Goal: Register for event/course

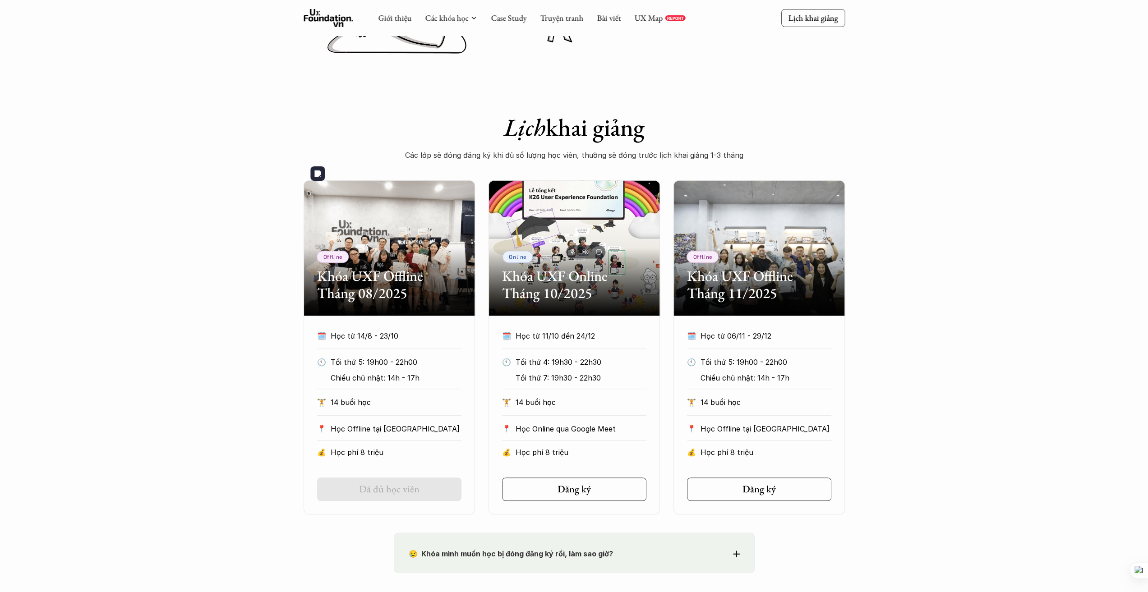
scroll to position [271, 0]
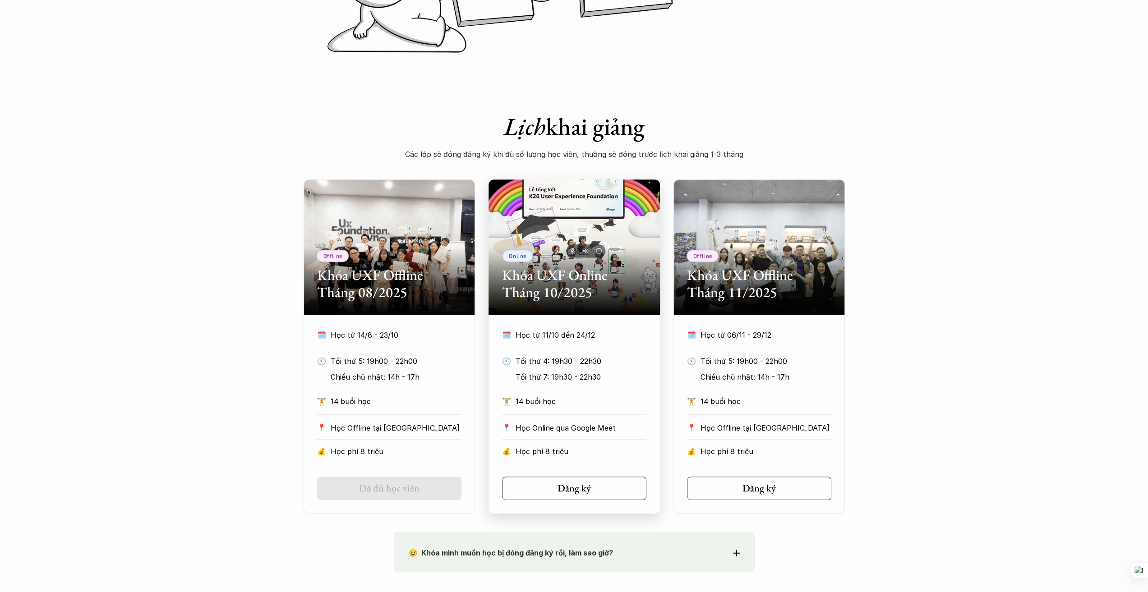
click at [566, 276] on h2 "Khóa UXF Online Tháng 10/2025" at bounding box center [574, 284] width 144 height 35
click at [738, 284] on h2 "Khóa UXF Offline Tháng 11/2025" at bounding box center [759, 284] width 144 height 35
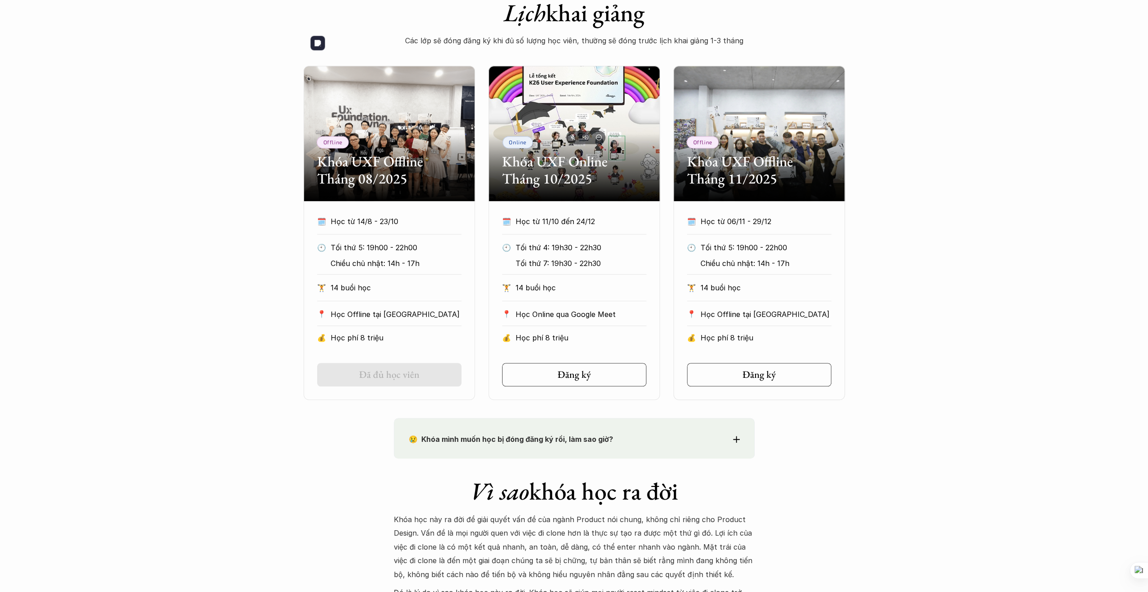
scroll to position [541, 0]
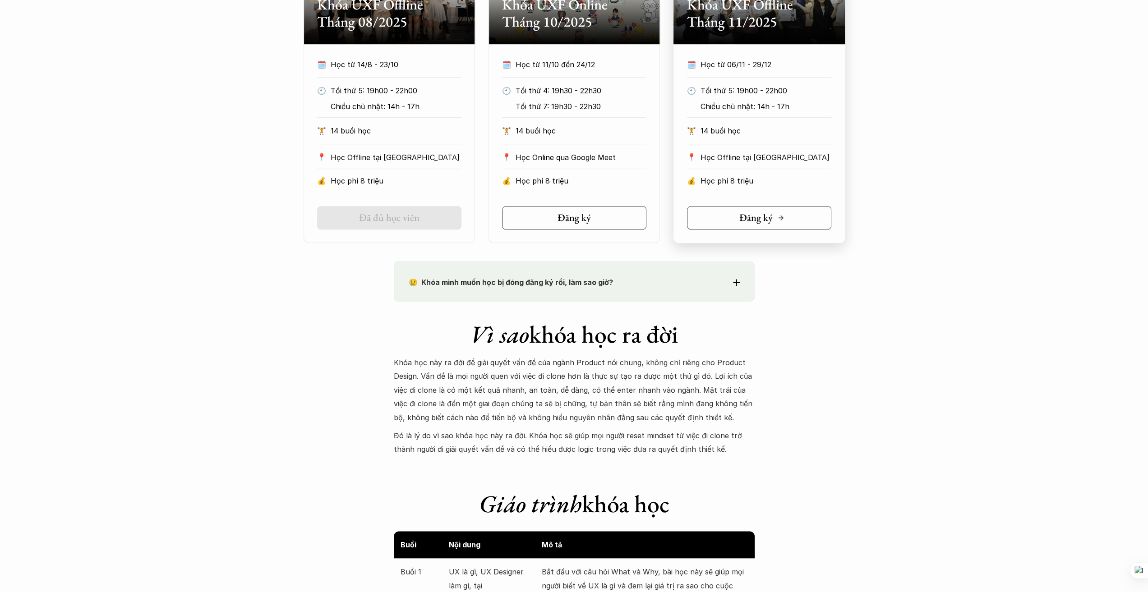
click at [761, 209] on link "Đăng ký" at bounding box center [759, 217] width 144 height 23
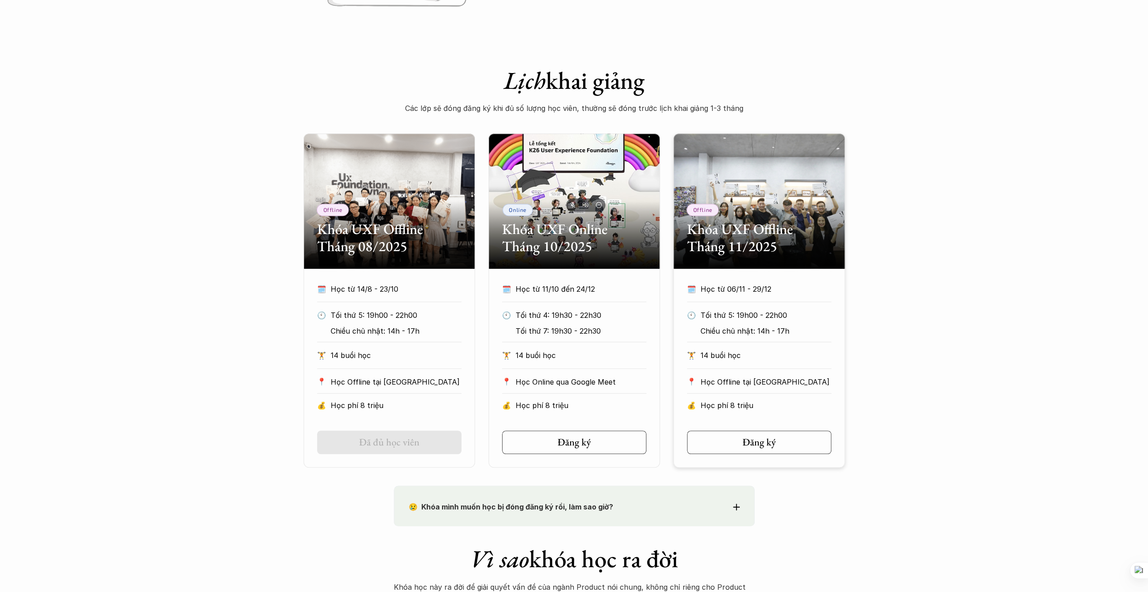
scroll to position [316, 0]
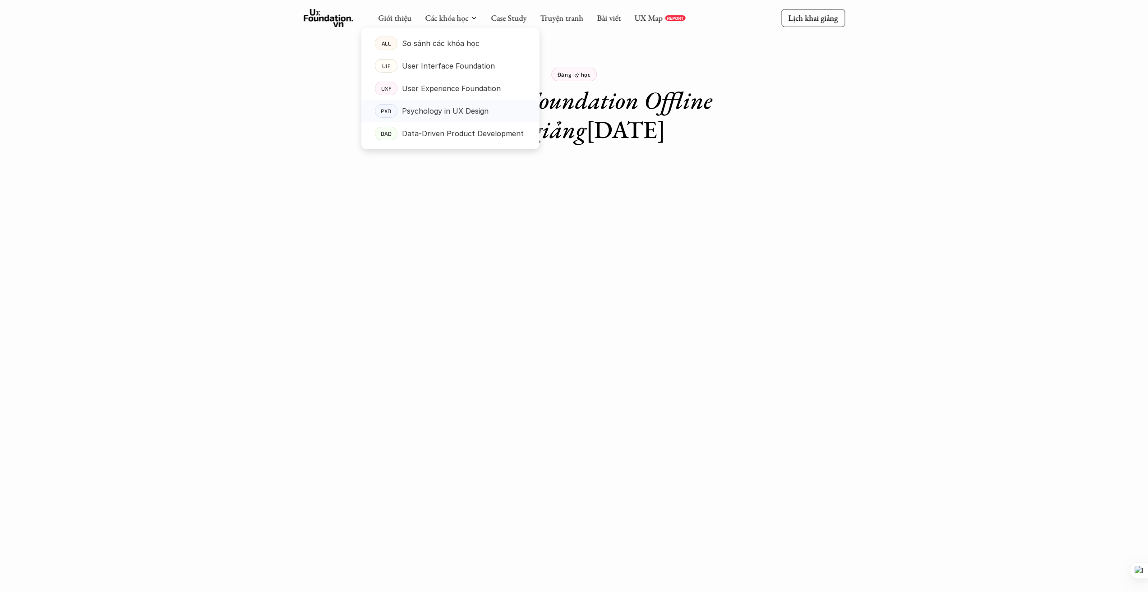
click at [453, 114] on p "Psychology in UX Design" at bounding box center [445, 111] width 87 height 14
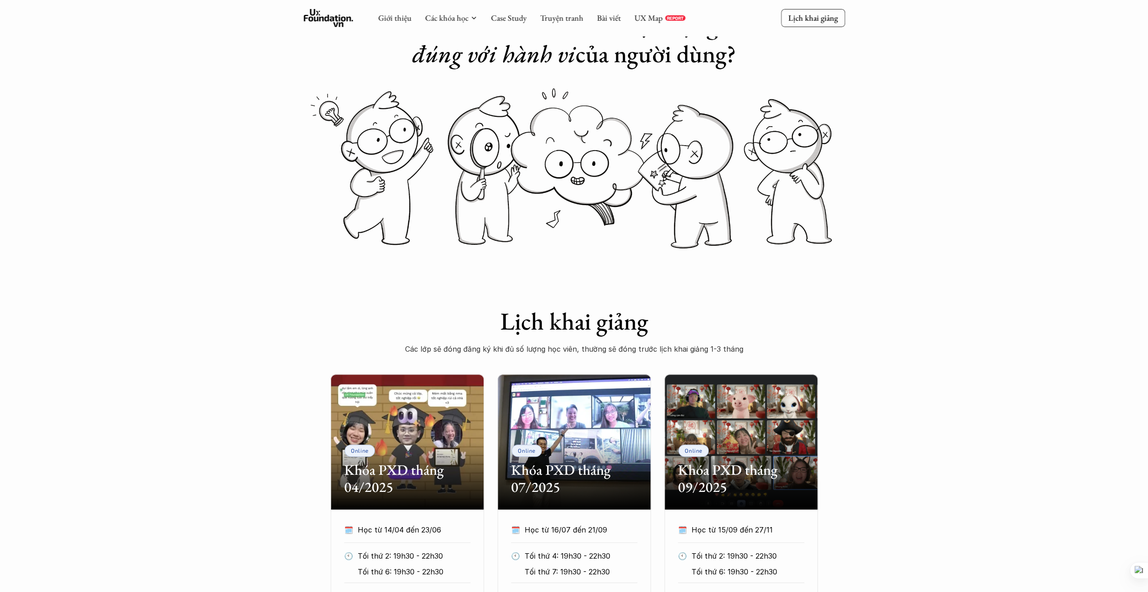
scroll to position [180, 0]
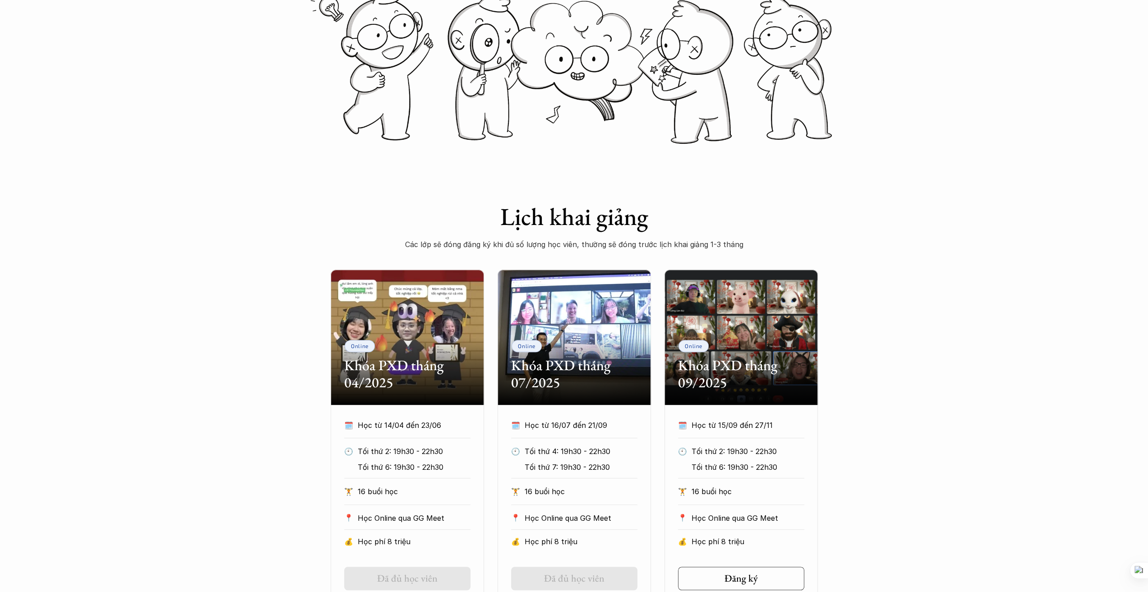
drag, startPoint x: 80, startPoint y: 406, endPoint x: 80, endPoint y: 423, distance: 16.2
drag, startPoint x: 48, startPoint y: 407, endPoint x: 69, endPoint y: 473, distance: 69.7
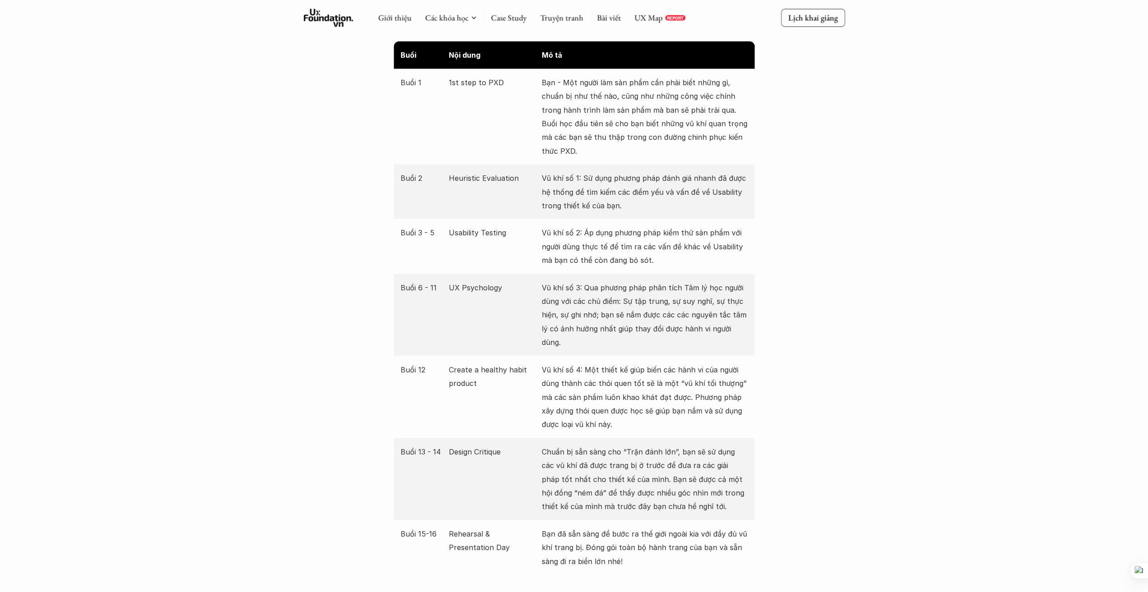
scroll to position [1714, 0]
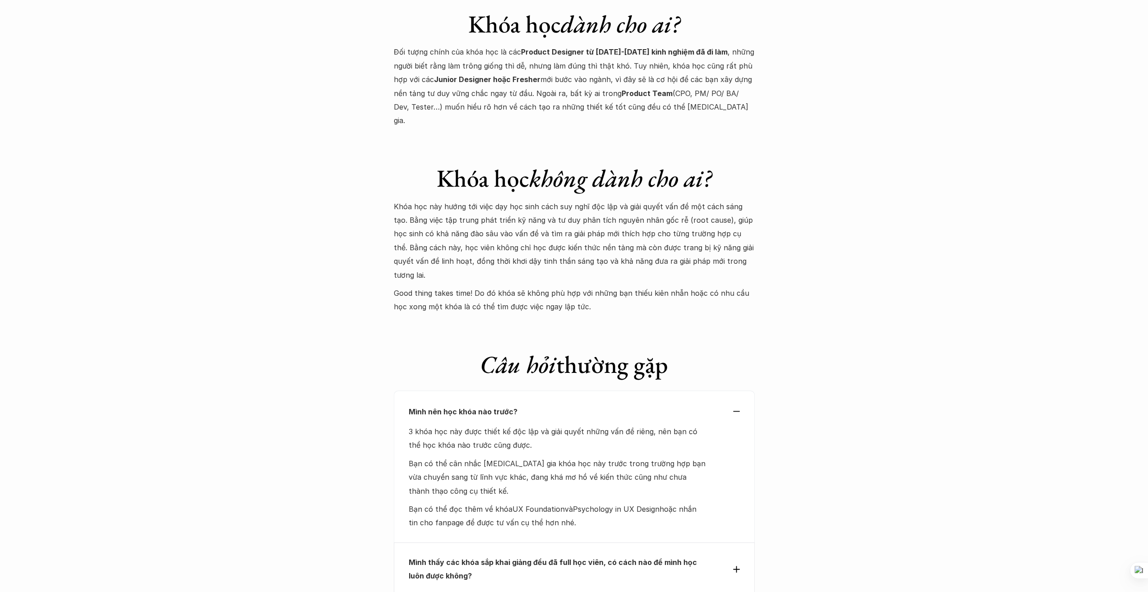
scroll to position [3698, 0]
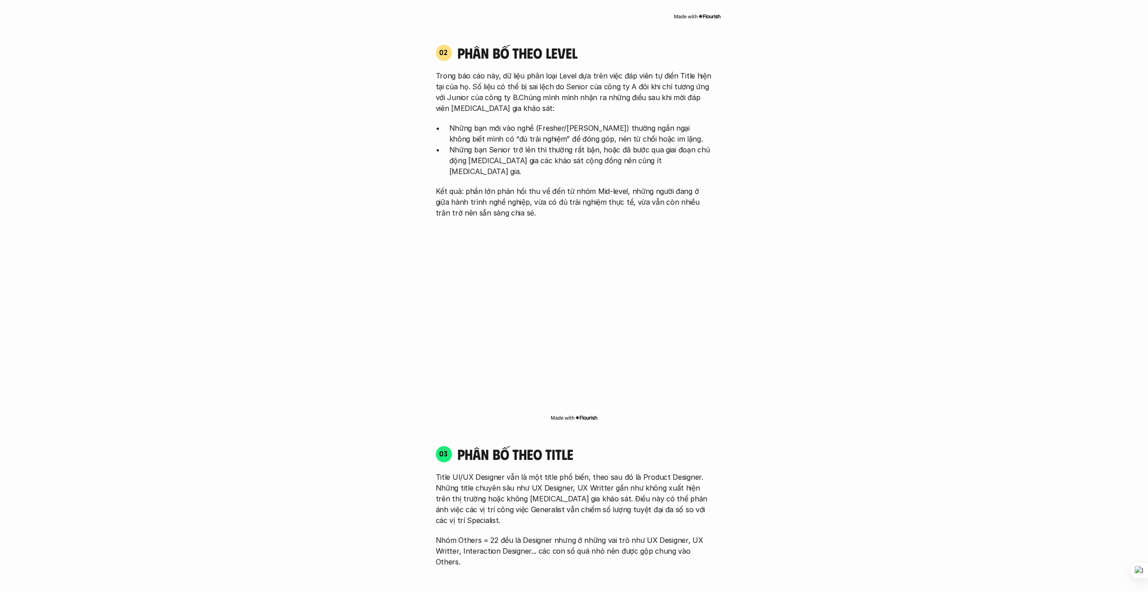
scroll to position [1263, 0]
